Goal: Navigation & Orientation: Find specific page/section

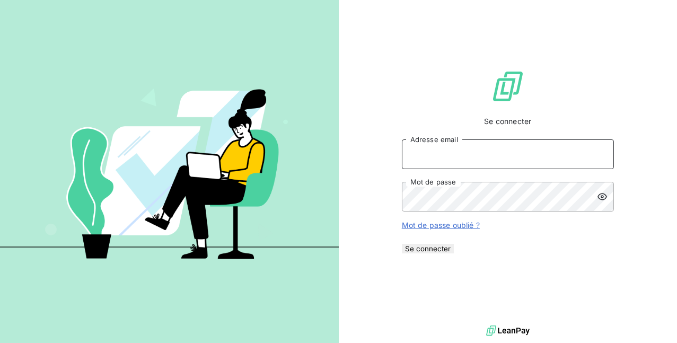
type input "mohamadoumoustapha.sakho2@orange-sonatel.com"
click at [454, 253] on button "Se connecter" at bounding box center [428, 249] width 52 height 10
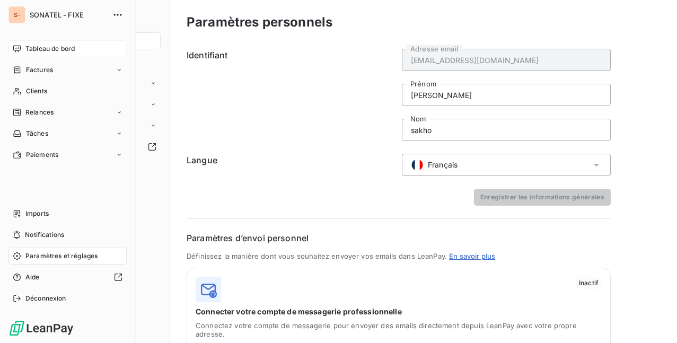
click at [76, 49] on div "Tableau de bord" at bounding box center [67, 48] width 118 height 17
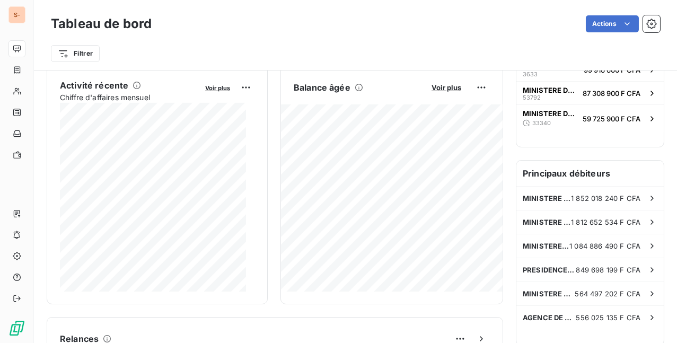
scroll to position [213, 0]
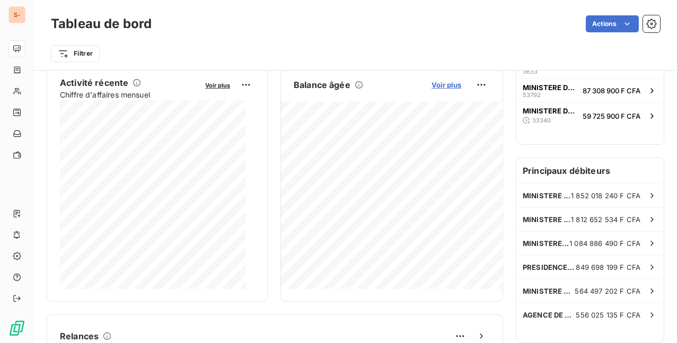
click at [446, 82] on span "Voir plus" at bounding box center [447, 85] width 30 height 8
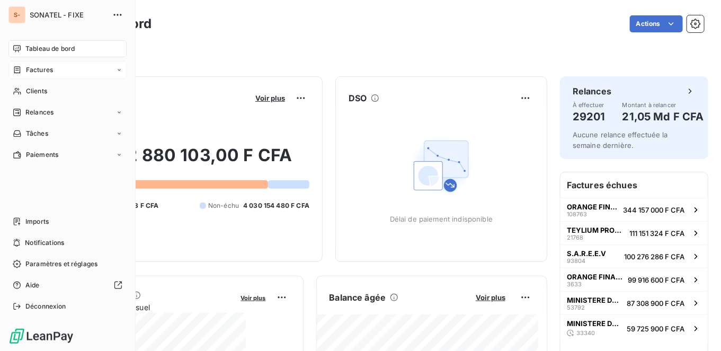
click at [41, 69] on span "Factures" at bounding box center [39, 70] width 27 height 10
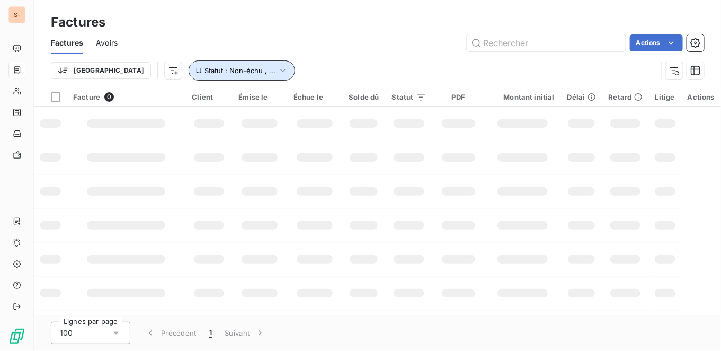
click at [219, 71] on button "Statut : Non-échu , ..." at bounding box center [242, 70] width 107 height 20
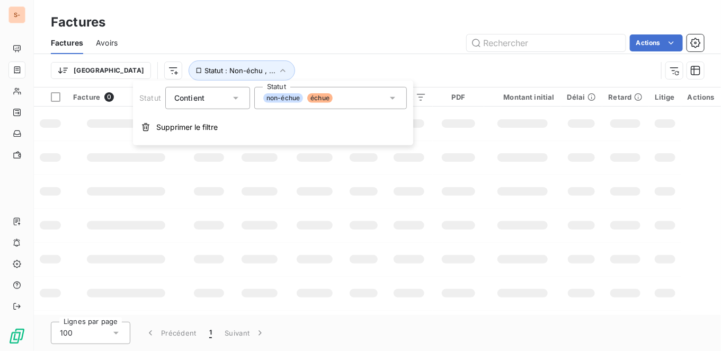
click at [236, 97] on icon at bounding box center [235, 98] width 5 height 3
click at [236, 97] on icon at bounding box center [236, 98] width 11 height 11
click at [393, 95] on icon at bounding box center [393, 98] width 11 height 11
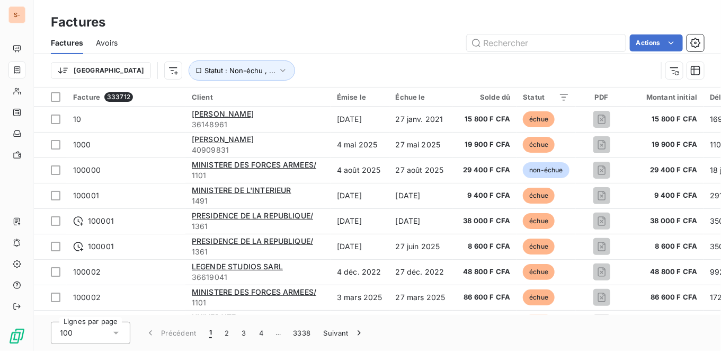
click at [439, 59] on div "Trier Statut : Non-échu , ..." at bounding box center [378, 70] width 654 height 33
click at [108, 44] on span "Avoirs" at bounding box center [107, 43] width 22 height 11
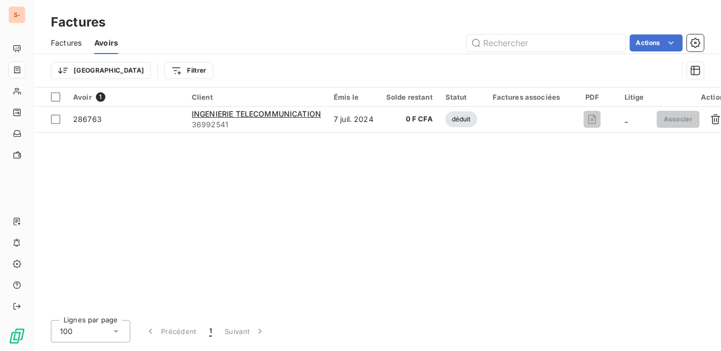
click at [63, 42] on span "Factures" at bounding box center [66, 43] width 31 height 11
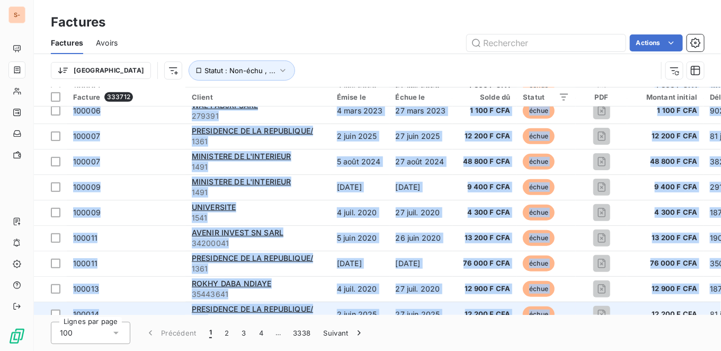
scroll to position [259, 0]
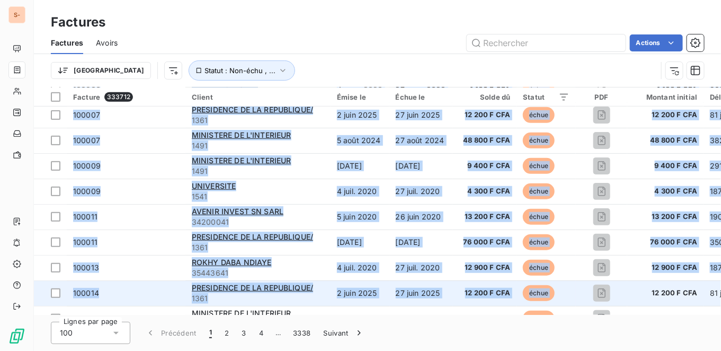
drag, startPoint x: 562, startPoint y: 310, endPoint x: 583, endPoint y: 297, distance: 24.3
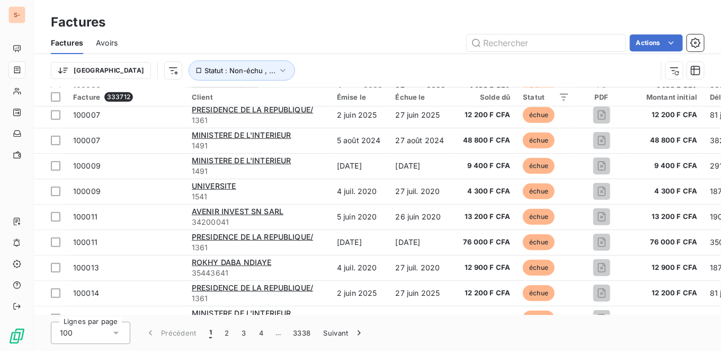
click at [331, 34] on div "Actions" at bounding box center [417, 42] width 574 height 17
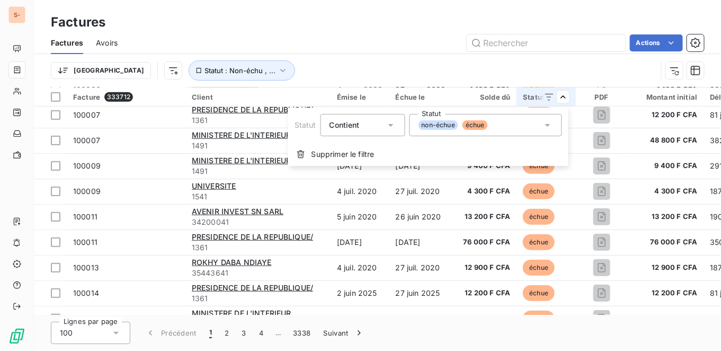
click at [549, 129] on icon at bounding box center [548, 125] width 11 height 11
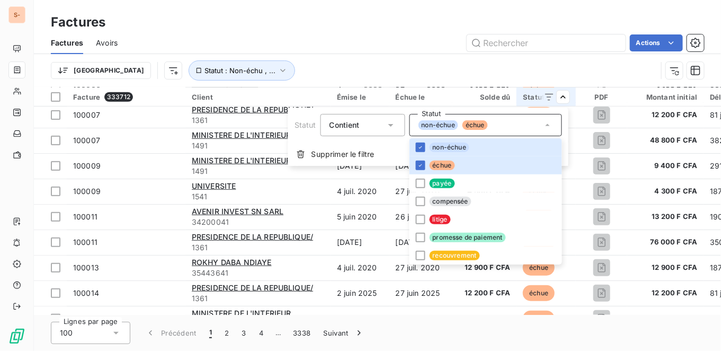
click at [382, 48] on html "S- Factures Factures Avoirs Actions Trier Statut : Non-échu , ... Facture 33371…" at bounding box center [360, 175] width 721 height 351
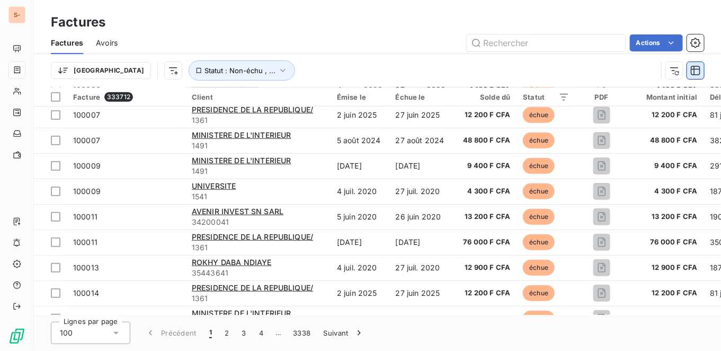
click at [699, 69] on icon "button" at bounding box center [696, 71] width 10 height 10
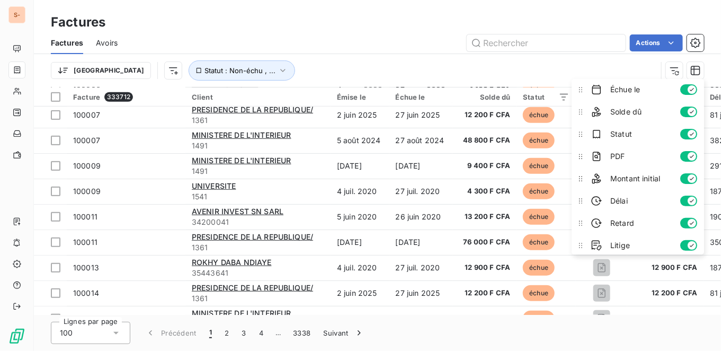
scroll to position [69, 0]
click at [582, 178] on icon at bounding box center [581, 177] width 11 height 11
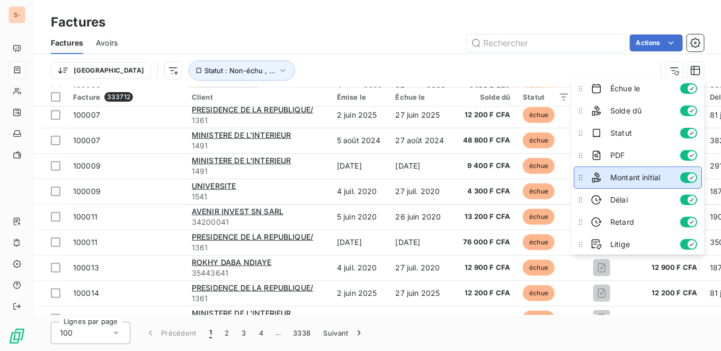
click at [582, 178] on icon at bounding box center [581, 177] width 11 height 11
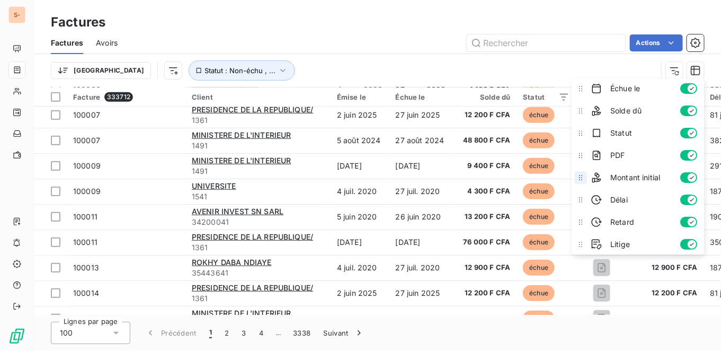
click at [582, 178] on icon at bounding box center [581, 177] width 11 height 11
click at [397, 34] on div "Actions" at bounding box center [417, 42] width 574 height 17
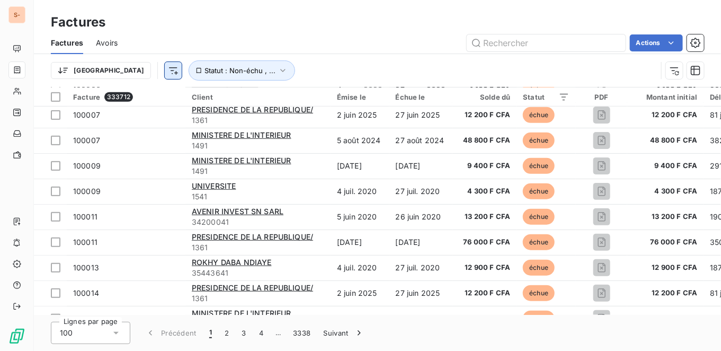
click at [121, 71] on html "S- Factures Factures Avoirs Actions Trier Statut : Non-échu , ... Facture 33371…" at bounding box center [360, 175] width 721 height 351
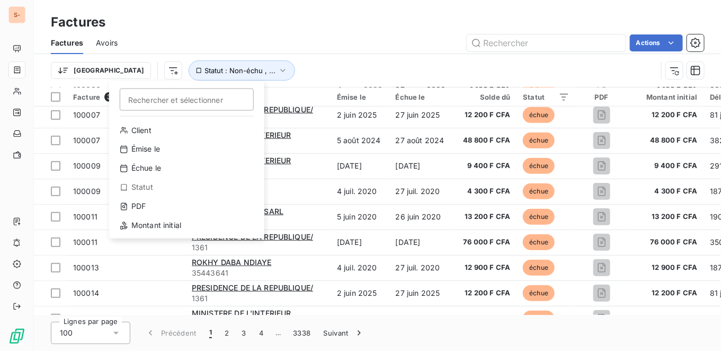
click at [135, 43] on html "S- Factures Factures Avoirs Actions Trier Rechercher et sélectionner Client Émi…" at bounding box center [360, 175] width 721 height 351
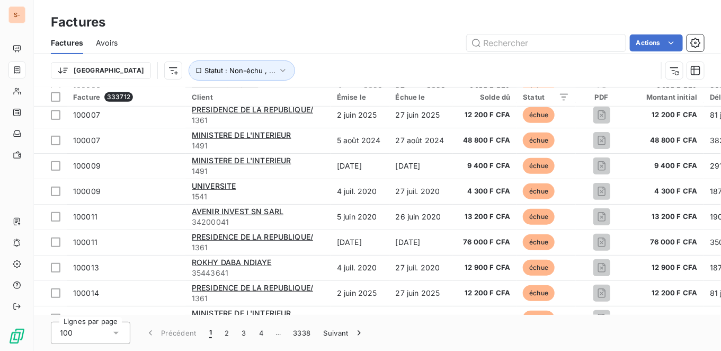
click at [110, 38] on span "Avoirs" at bounding box center [107, 43] width 22 height 11
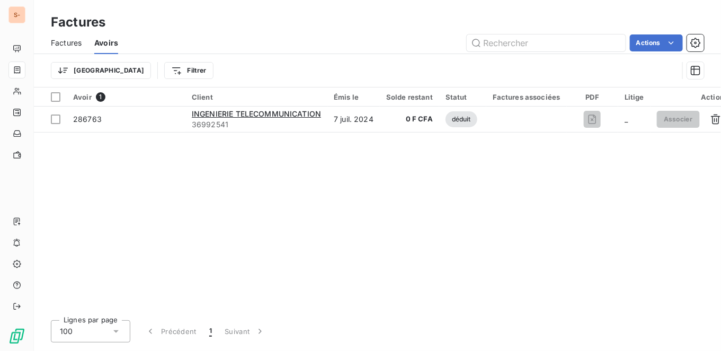
click at [78, 43] on span "Factures" at bounding box center [66, 43] width 31 height 11
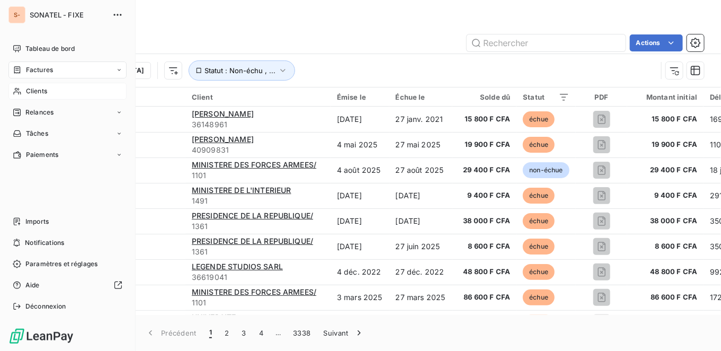
click at [38, 94] on span "Clients" at bounding box center [36, 91] width 21 height 10
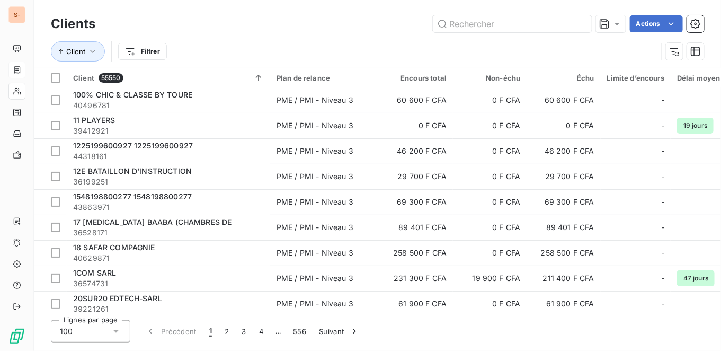
drag, startPoint x: 355, startPoint y: 312, endPoint x: 400, endPoint y: 311, distance: 45.1
click at [400, 311] on div "Client 55550 Plan de relance Encours total Non-échu Échu Limite d’encours Délai…" at bounding box center [378, 189] width 688 height 243
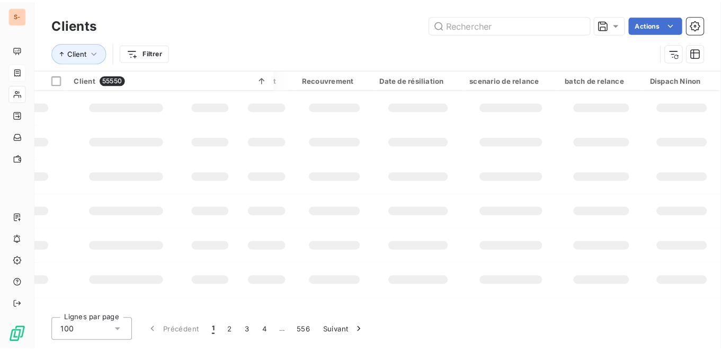
scroll to position [0, 702]
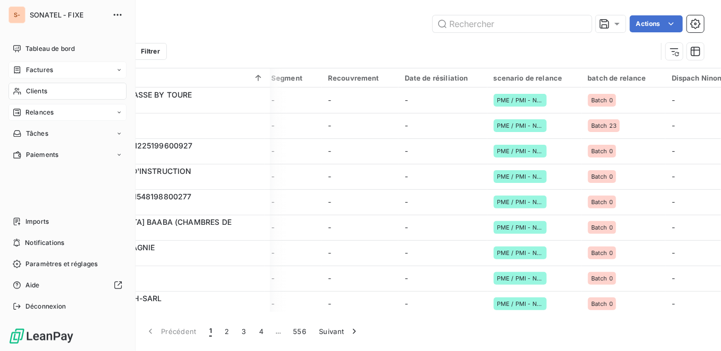
click at [38, 111] on span "Relances" at bounding box center [39, 113] width 28 height 10
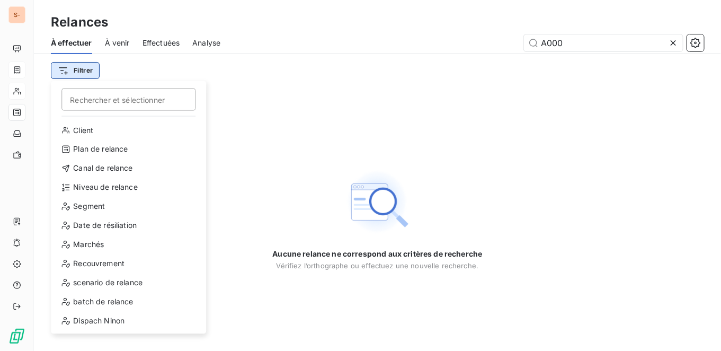
click at [81, 71] on html "S- Relances À effectuer À venir Effectuées Analyse A000 Filtrer Rechercher et s…" at bounding box center [360, 175] width 721 height 351
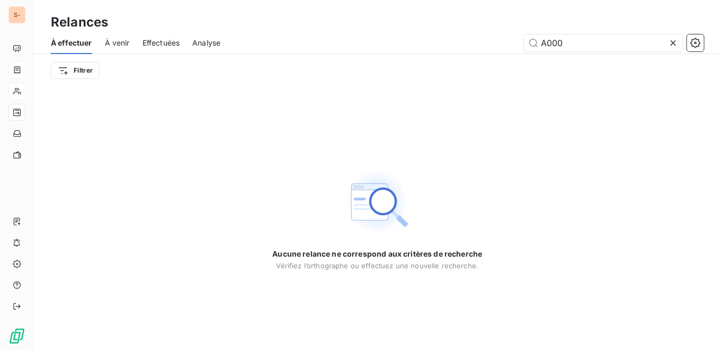
click at [107, 41] on html "S- Relances À effectuer À venir Effectuées Analyse A000 Filtrer Aucune relance …" at bounding box center [360, 175] width 721 height 351
click at [119, 43] on span "À venir" at bounding box center [117, 43] width 25 height 11
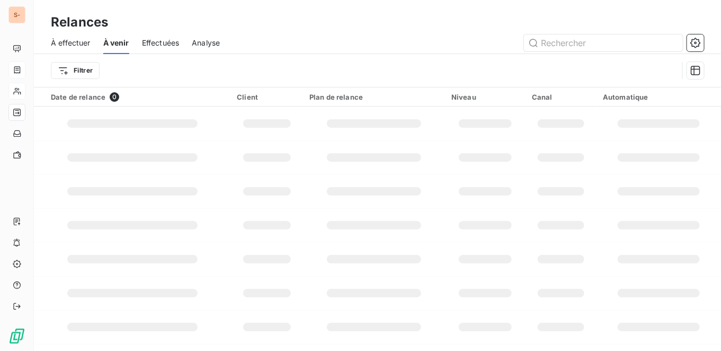
click at [166, 40] on span "Effectuées" at bounding box center [161, 43] width 38 height 11
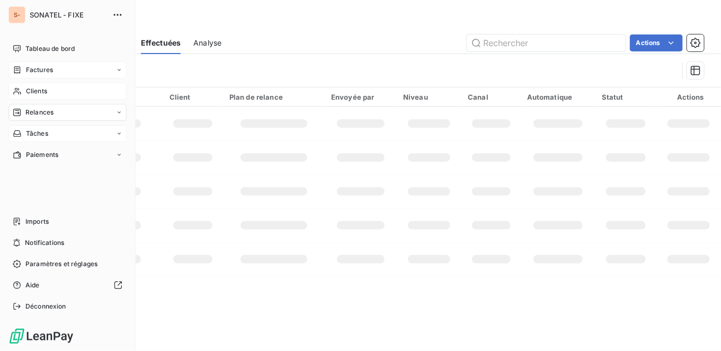
click at [49, 134] on div "Tâches" at bounding box center [67, 133] width 118 height 17
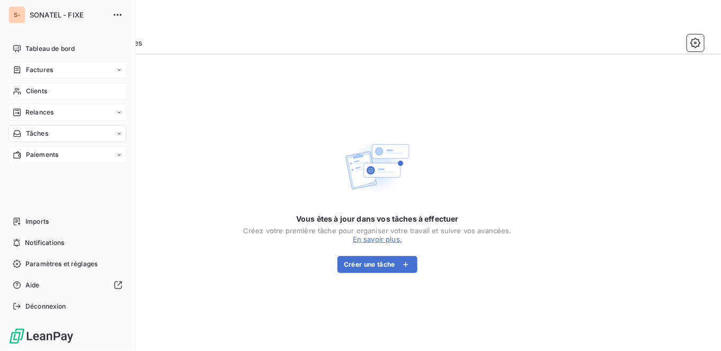
click at [46, 157] on span "Paiements" at bounding box center [42, 155] width 32 height 10
